Goal: Obtain resource: Download file/media

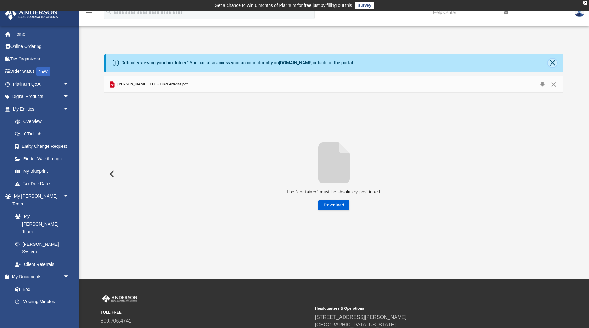
click at [555, 61] on button "Close" at bounding box center [552, 63] width 9 height 9
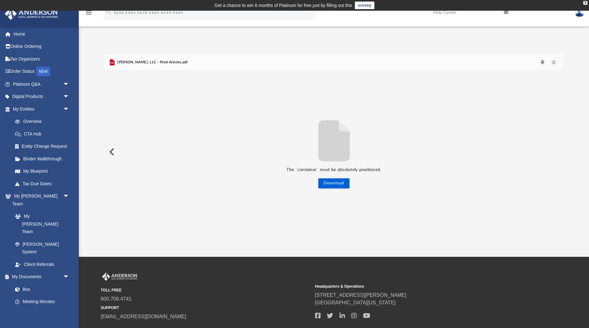
click at [109, 150] on button "Preview" at bounding box center [111, 152] width 14 height 18
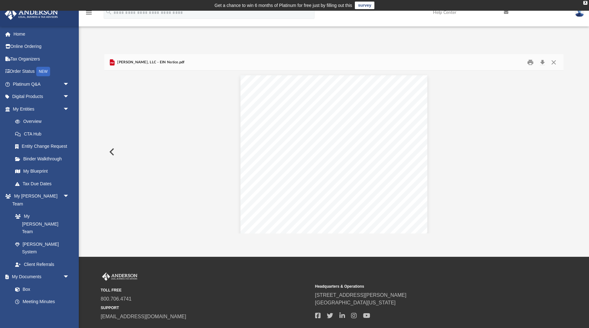
click at [112, 150] on button "Preview" at bounding box center [111, 152] width 14 height 18
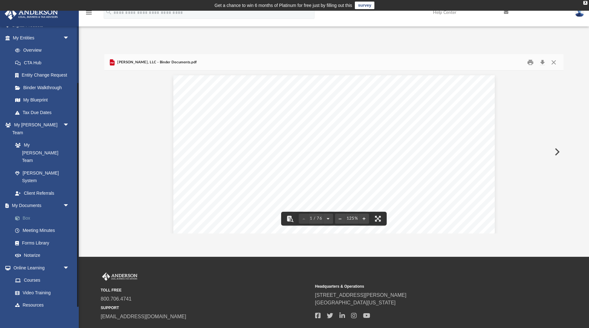
click at [29, 212] on link "Box" at bounding box center [44, 218] width 70 height 13
click at [28, 212] on link "Box" at bounding box center [44, 218] width 70 height 13
click at [553, 63] on button "Close" at bounding box center [553, 62] width 11 height 10
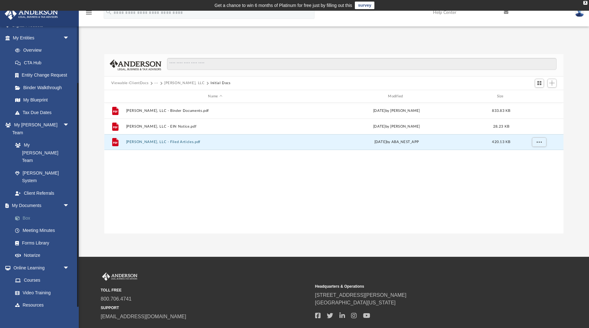
click at [23, 212] on link "Box" at bounding box center [44, 218] width 70 height 13
click at [26, 212] on link "Box" at bounding box center [44, 218] width 70 height 13
click at [67, 199] on span "arrow_drop_down" at bounding box center [69, 205] width 13 height 13
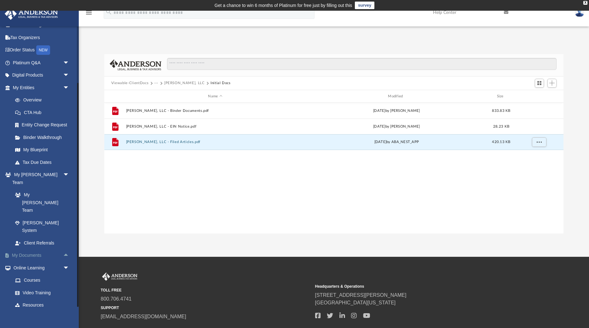
click at [67, 174] on span "arrow_drop_down" at bounding box center [69, 174] width 13 height 13
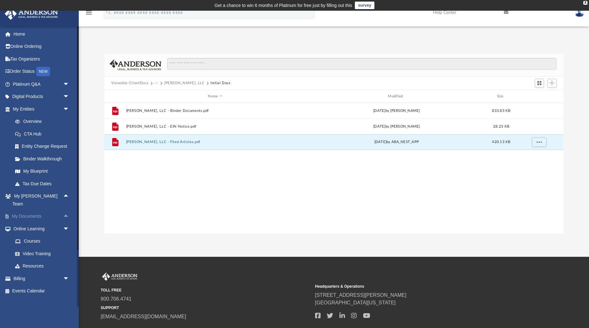
scroll to position [0, 0]
click at [63, 210] on span "arrow_drop_up" at bounding box center [69, 216] width 13 height 13
click at [31, 222] on link "Box" at bounding box center [44, 228] width 70 height 13
click at [27, 222] on link "Box" at bounding box center [44, 228] width 70 height 13
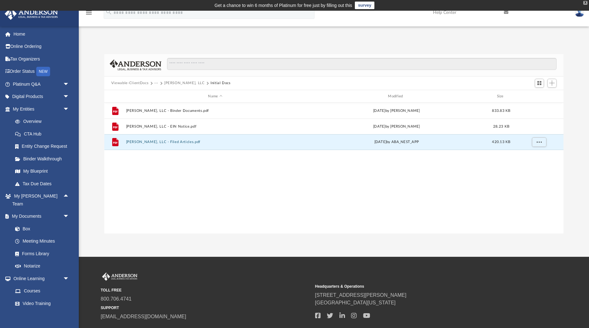
click at [584, 4] on div "X" at bounding box center [585, 3] width 4 height 4
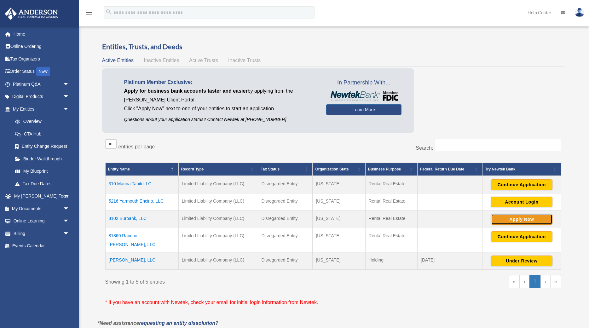
click at [515, 219] on button "Apply Now" at bounding box center [521, 219] width 61 height 11
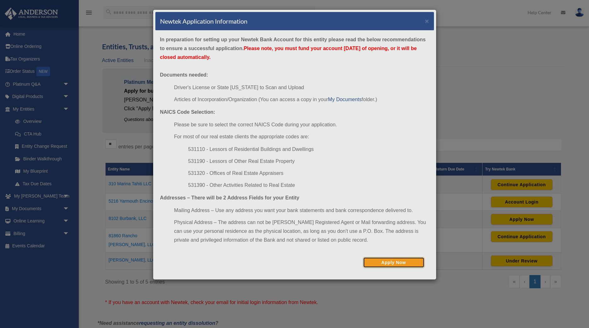
click at [391, 263] on button "Apply Now" at bounding box center [393, 262] width 61 height 11
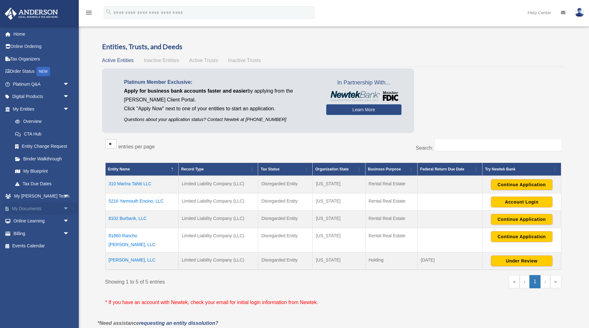
click at [65, 210] on span "arrow_drop_down" at bounding box center [69, 208] width 13 height 13
click at [131, 218] on td "8102 Burbank, LLC" at bounding box center [141, 218] width 73 height 17
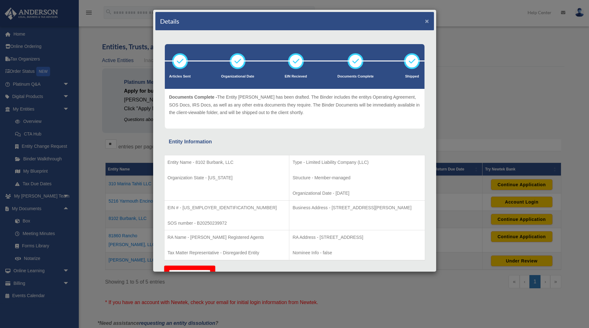
click at [426, 20] on button "×" at bounding box center [427, 21] width 4 height 7
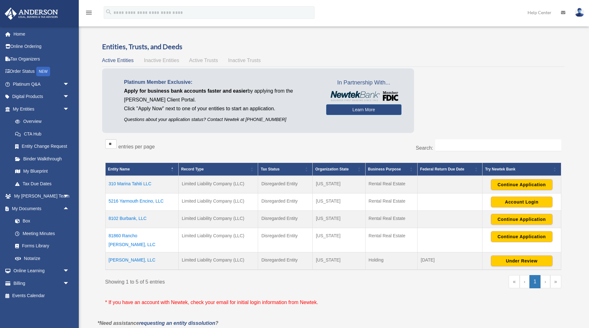
click at [123, 217] on td "8102 Burbank, LLC" at bounding box center [141, 218] width 73 height 17
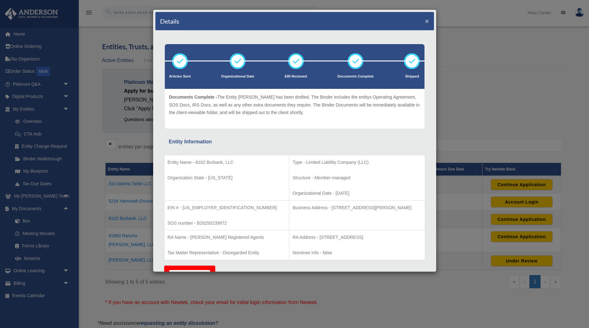
click at [426, 20] on button "×" at bounding box center [427, 21] width 4 height 7
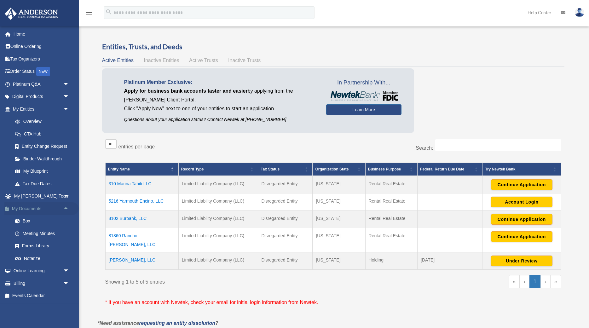
click at [36, 208] on link "My Documents arrow_drop_up" at bounding box center [41, 208] width 74 height 13
click at [65, 208] on span "arrow_drop_up" at bounding box center [69, 208] width 13 height 13
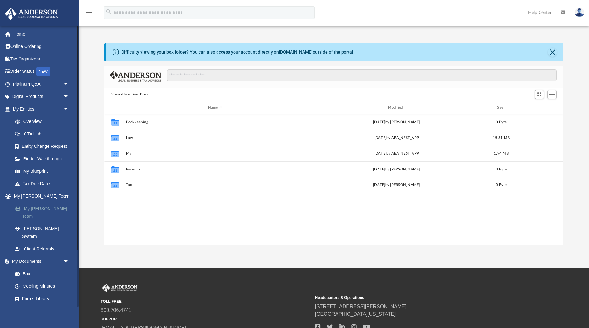
scroll to position [143, 459]
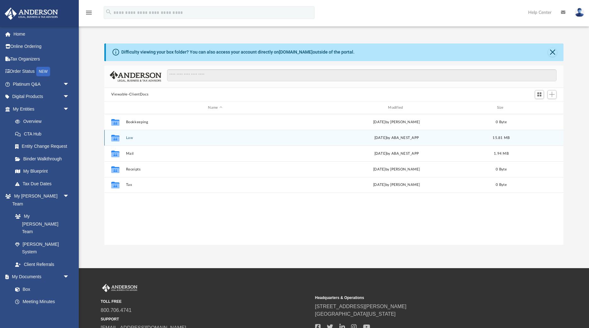
click at [133, 142] on div "Collaborated Folder Law Fri Aug 29 2025 by ABA_NEST_APP 15.81 MB" at bounding box center [333, 138] width 459 height 16
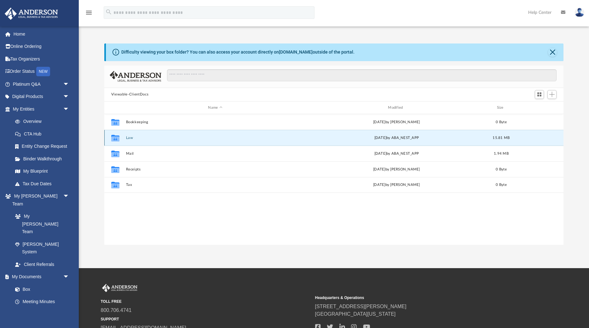
click at [132, 138] on button "Law" at bounding box center [215, 138] width 179 height 4
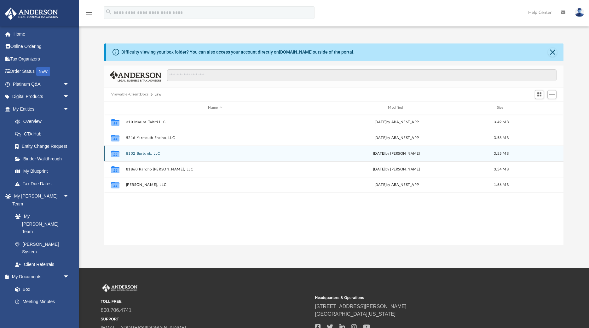
click at [149, 154] on button "8102 Burbank, LLC" at bounding box center [215, 153] width 179 height 4
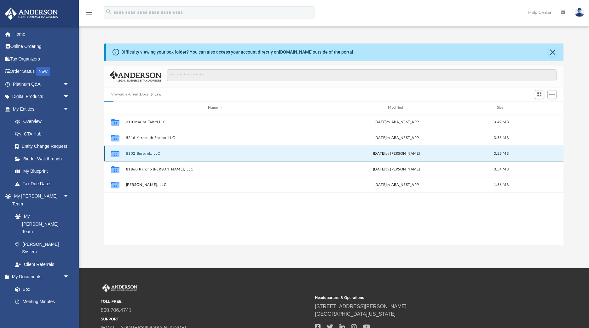
click at [149, 154] on button "8102 Burbank, LLC" at bounding box center [215, 153] width 179 height 4
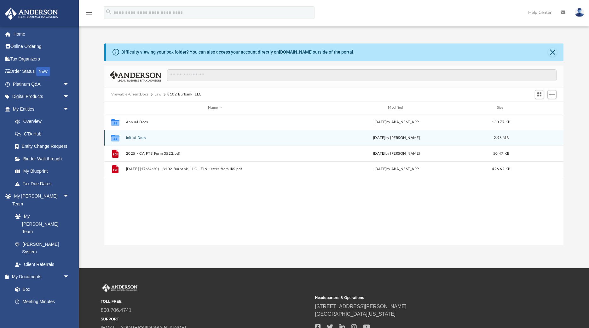
click at [142, 138] on button "Initial Docs" at bounding box center [215, 138] width 179 height 4
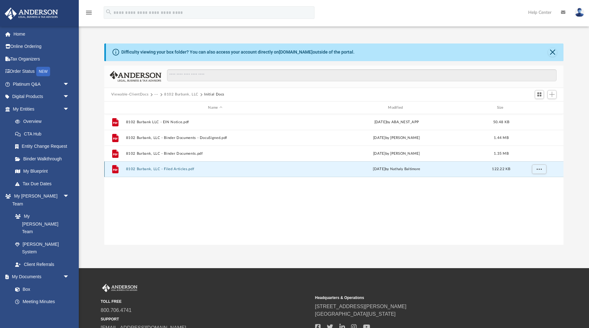
click at [152, 170] on button "8102 Burbank, LLC - Filed Articles.pdf" at bounding box center [215, 169] width 179 height 4
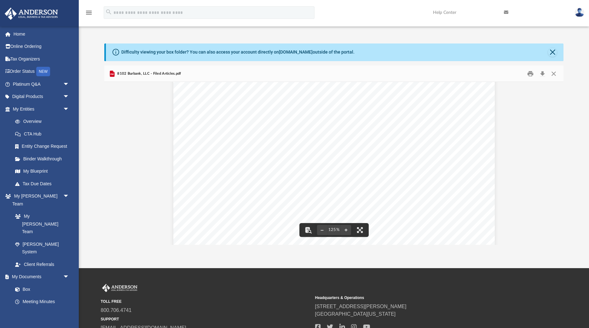
scroll to position [0, 0]
click at [541, 72] on button "Download" at bounding box center [541, 74] width 11 height 10
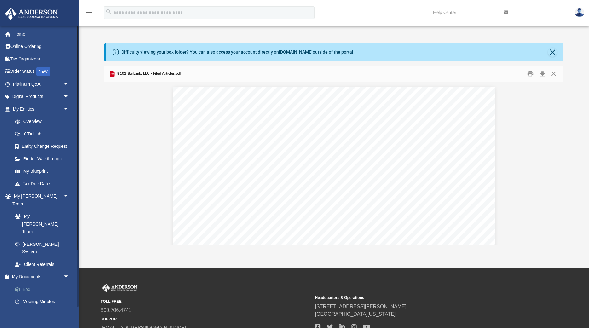
click at [26, 283] on link "Box" at bounding box center [44, 289] width 70 height 13
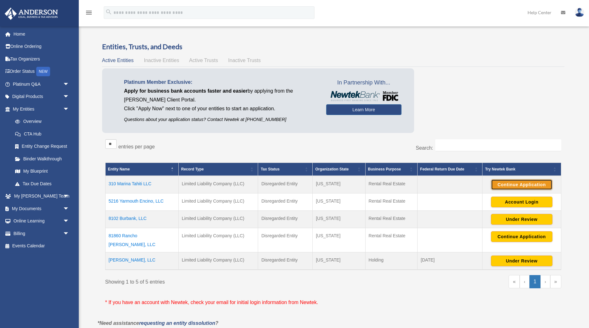
click at [523, 183] on button "Continue Application" at bounding box center [521, 184] width 61 height 11
click at [137, 184] on td "310 Marina Tahiti LLC" at bounding box center [141, 185] width 73 height 18
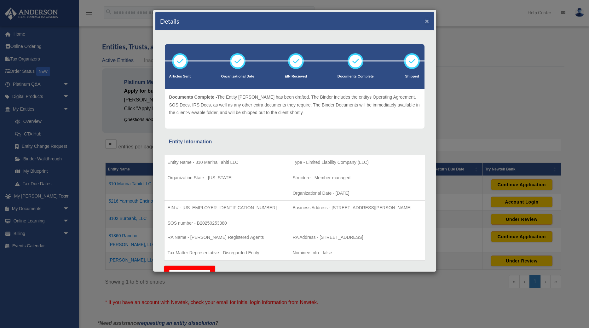
click at [428, 21] on button "×" at bounding box center [427, 21] width 4 height 7
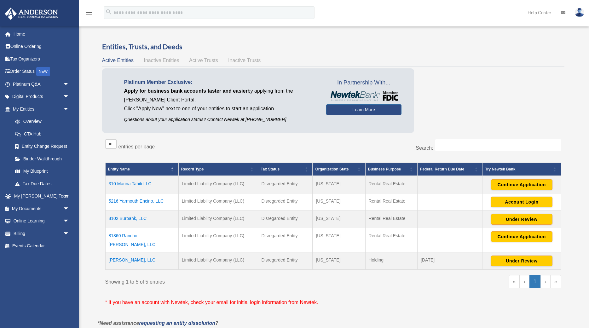
click at [134, 187] on td "310 Marina Tahiti LLC" at bounding box center [141, 185] width 73 height 18
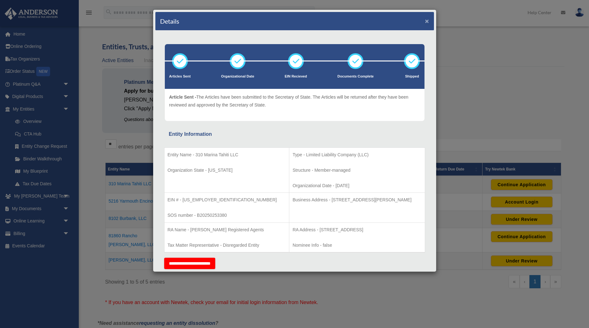
click at [427, 19] on button "×" at bounding box center [427, 21] width 4 height 7
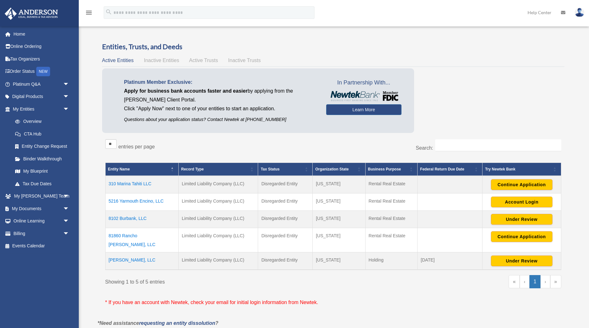
click at [578, 9] on img at bounding box center [578, 12] width 9 height 9
click at [546, 64] on div "Active Entities Inactive Entities Active Trusts Inactive Trusts" at bounding box center [333, 60] width 462 height 9
click at [512, 185] on button "Continue Application" at bounding box center [521, 184] width 61 height 11
click at [520, 238] on button "Continue Application" at bounding box center [521, 236] width 61 height 11
click at [31, 206] on link "My Documents arrow_drop_down" at bounding box center [41, 208] width 74 height 13
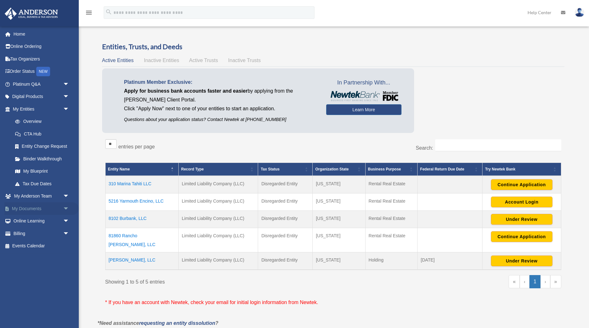
click at [66, 208] on span "arrow_drop_down" at bounding box center [69, 208] width 13 height 13
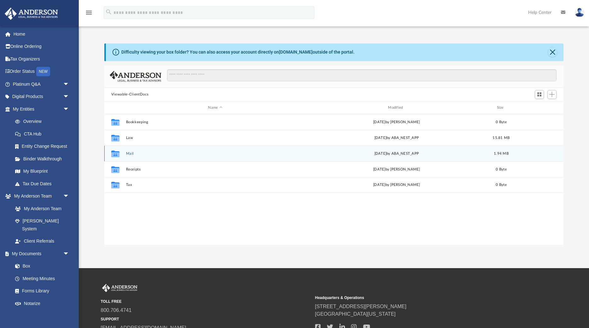
scroll to position [143, 459]
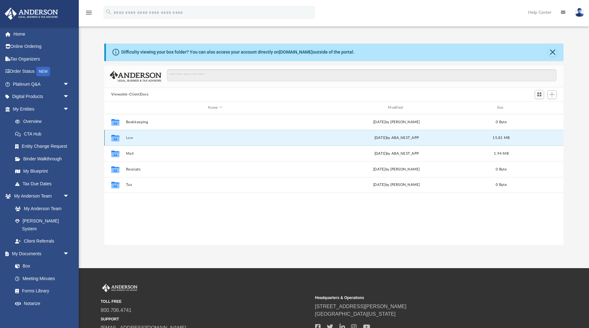
click at [136, 140] on button "Law" at bounding box center [215, 138] width 179 height 4
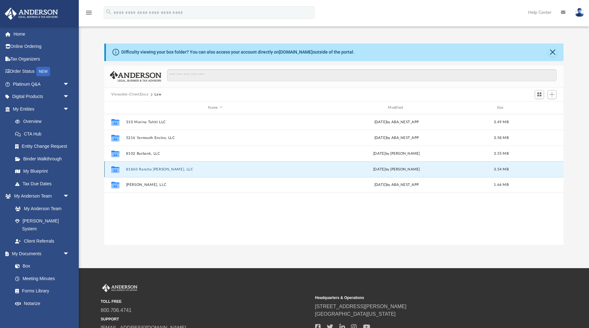
click at [149, 169] on button "81860 Rancho [PERSON_NAME], LLC" at bounding box center [215, 169] width 179 height 4
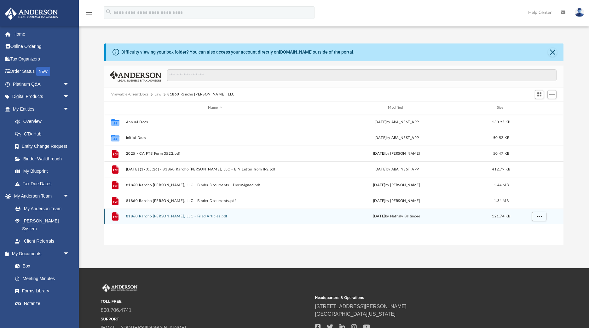
click at [158, 218] on button "81860 Rancho [PERSON_NAME], LLC - Filed Articles.pdf" at bounding box center [215, 216] width 179 height 4
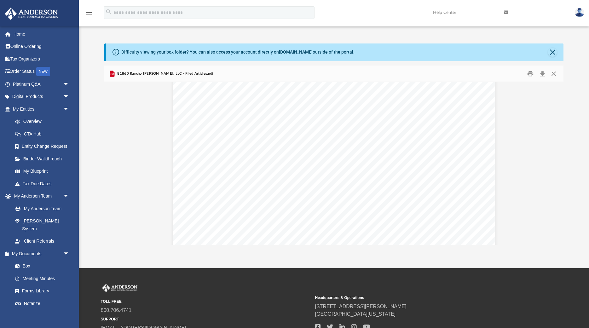
scroll to position [0, 0]
click at [541, 76] on button "Download" at bounding box center [541, 74] width 11 height 10
